Goal: Task Accomplishment & Management: Use online tool/utility

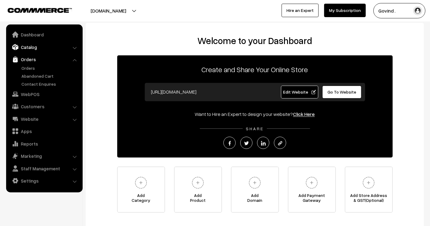
click at [33, 47] on link "Catalog" at bounding box center [44, 47] width 73 height 11
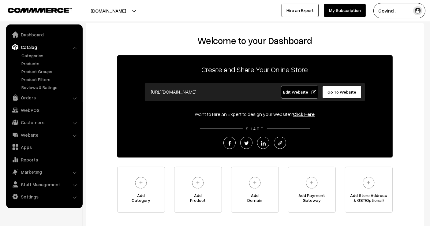
click at [32, 67] on ul "Categories" at bounding box center [45, 71] width 74 height 38
click at [32, 66] on link "Products" at bounding box center [50, 63] width 61 height 6
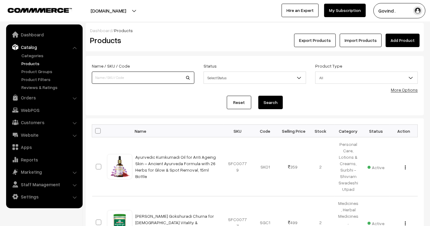
click at [133, 73] on input at bounding box center [143, 78] width 103 height 12
type input "lakshmi"
click at [258, 96] on button "Search" at bounding box center [270, 102] width 25 height 13
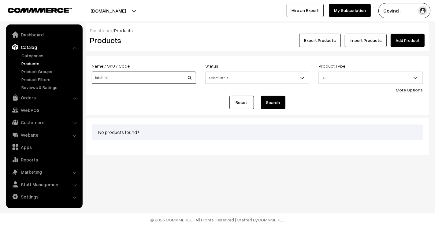
click at [132, 79] on input "lakshmi" at bounding box center [144, 78] width 104 height 12
click at [261, 96] on button "Search" at bounding box center [273, 102] width 25 height 13
type input "[PERSON_NAME]'"
